Goal: Navigation & Orientation: Find specific page/section

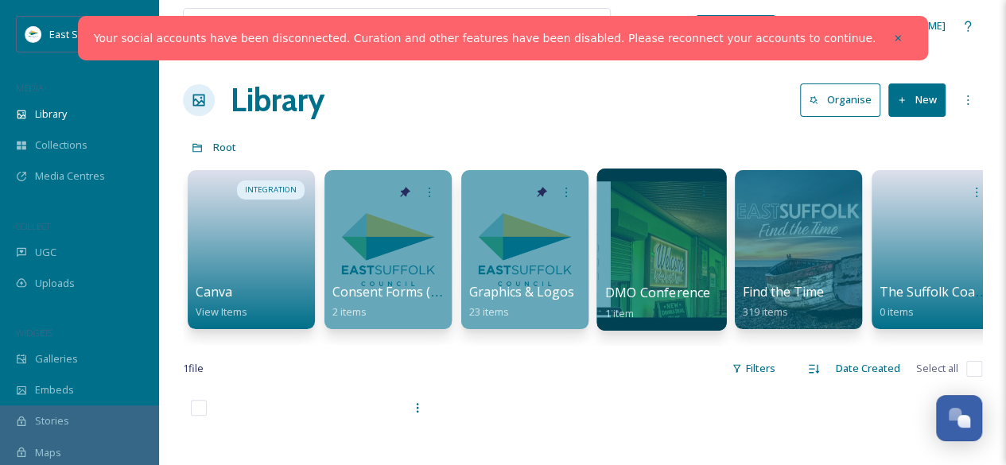
click at [655, 266] on div at bounding box center [662, 250] width 130 height 162
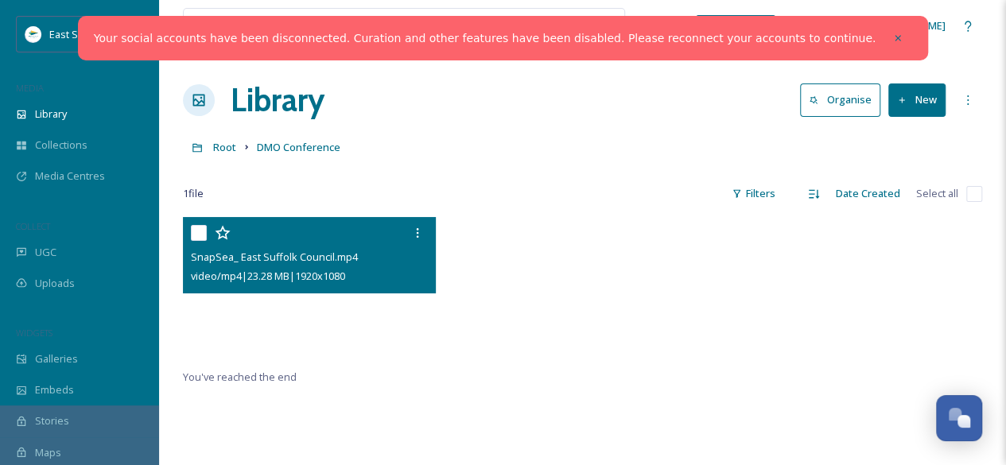
click at [304, 301] on video "SnapSea_ East Suffolk Council.mp4" at bounding box center [309, 288] width 253 height 142
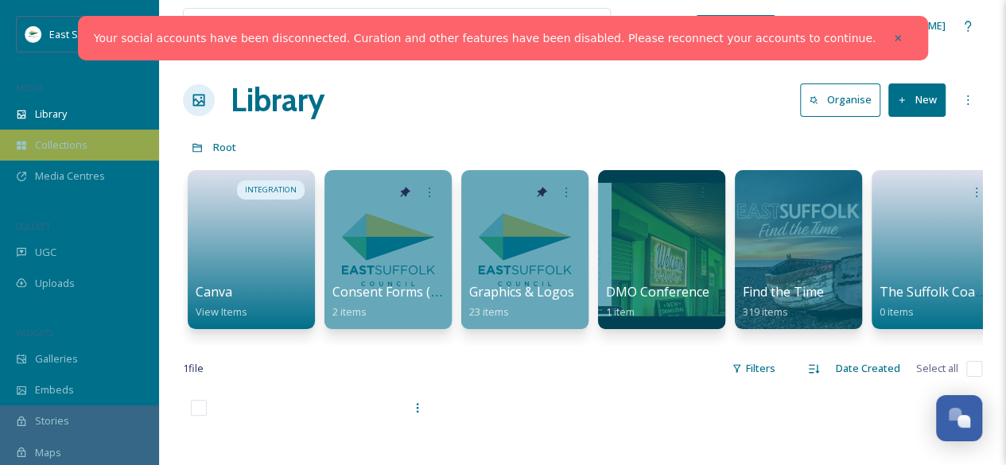
click at [68, 148] on span "Collections" at bounding box center [61, 145] width 52 height 15
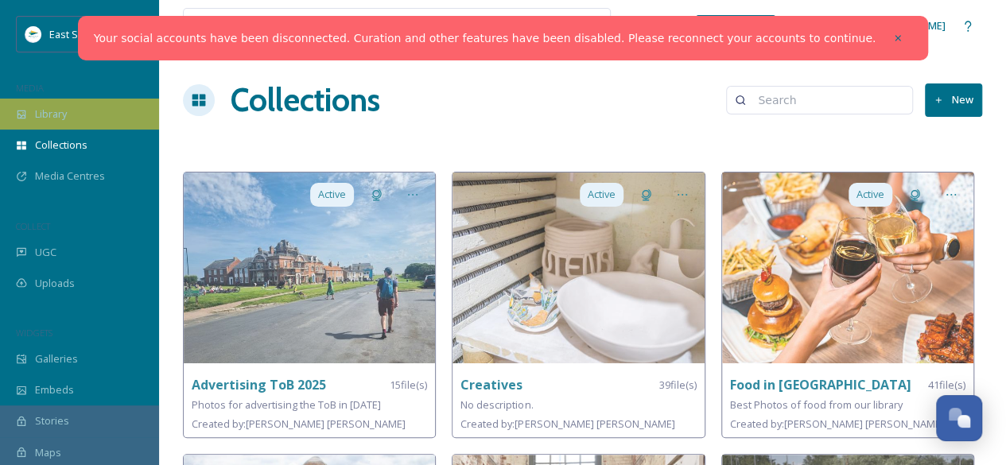
click at [56, 115] on span "Library" at bounding box center [51, 114] width 32 height 15
